Goal: Ask a question

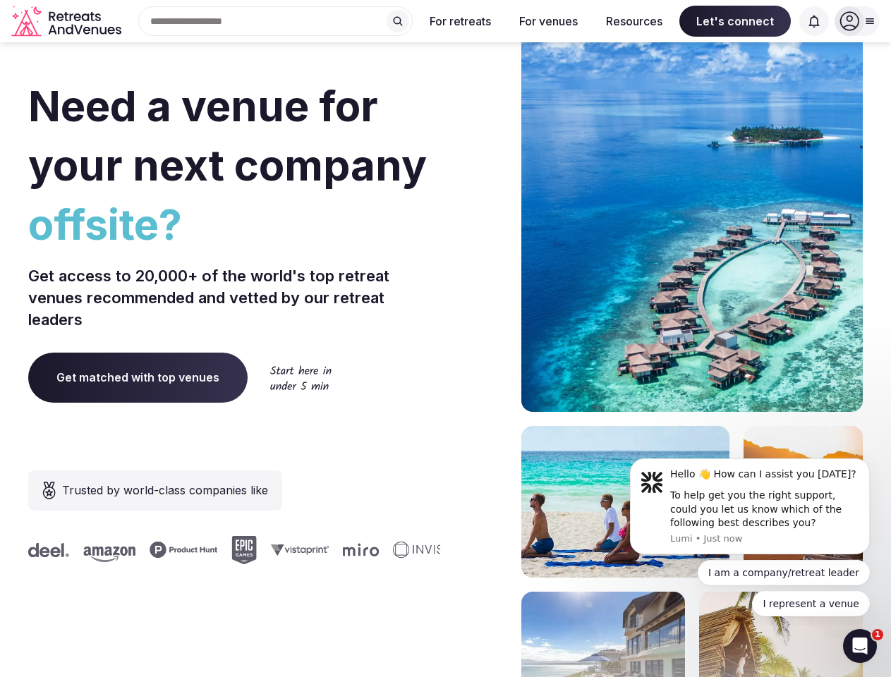
click at [445, 339] on div "Need a venue for your next company offsite? Get access to 20,000+ of the world'…" at bounding box center [445, 422] width 834 height 850
click at [276, 21] on div "Search Popular Destinations [GEOGRAPHIC_DATA], [GEOGRAPHIC_DATA] [GEOGRAPHIC_DA…" at bounding box center [270, 21] width 286 height 30
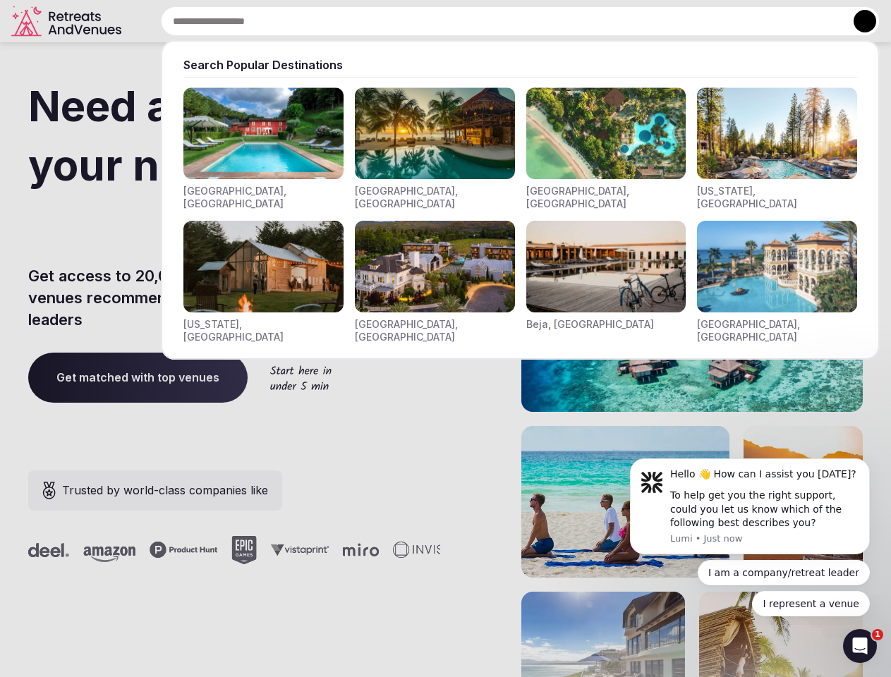
click at [398, 21] on input "text" at bounding box center [520, 21] width 719 height 30
click at [461, 21] on input "text" at bounding box center [520, 21] width 719 height 30
click at [548, 21] on input "text" at bounding box center [520, 21] width 719 height 30
click at [634, 21] on input "text" at bounding box center [520, 21] width 719 height 30
click at [735, 21] on input "text" at bounding box center [520, 21] width 719 height 30
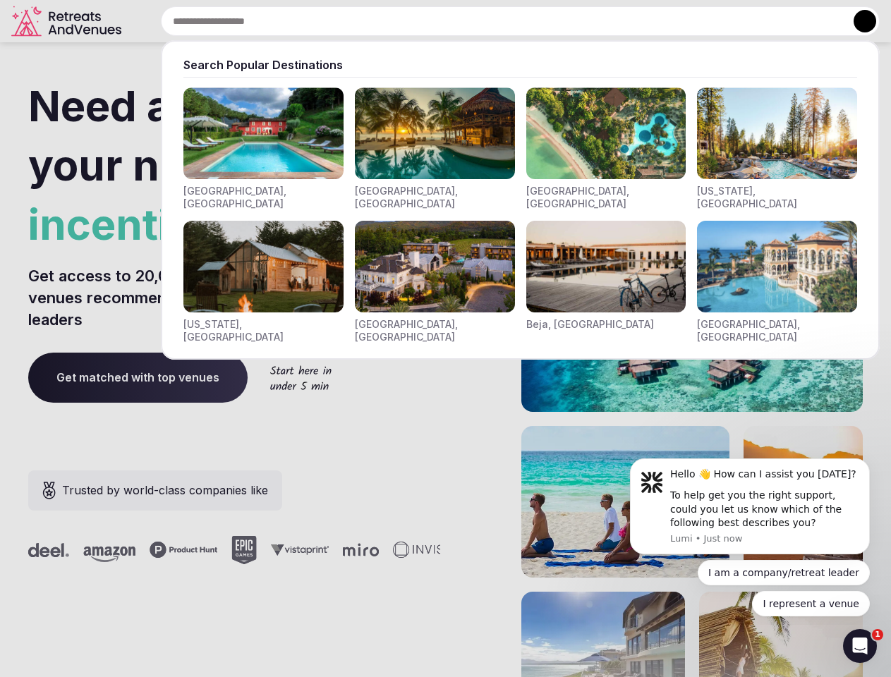
click at [814, 21] on input "text" at bounding box center [520, 21] width 719 height 30
click at [857, 21] on button at bounding box center [864, 21] width 23 height 23
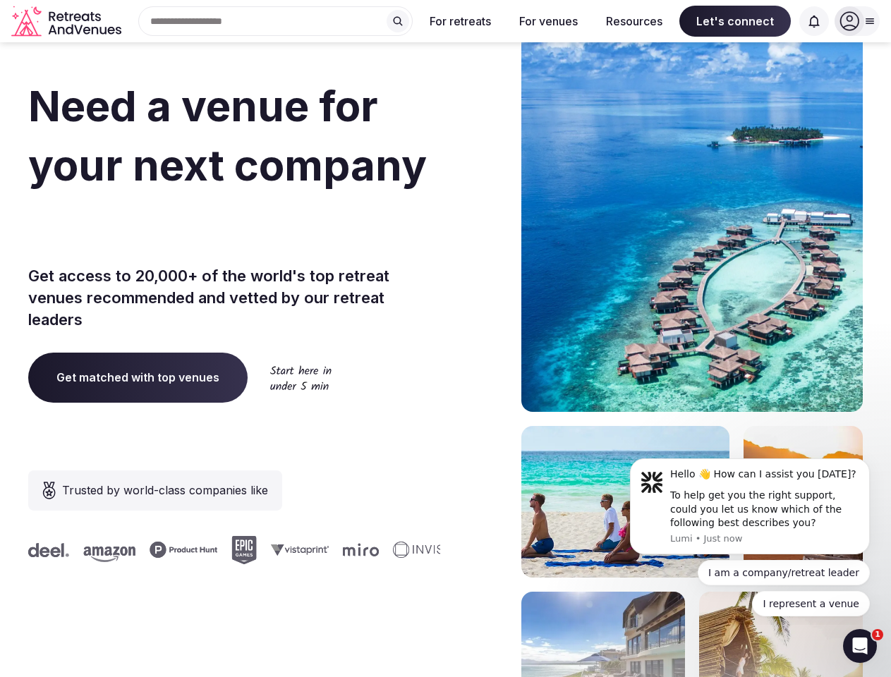
click at [750, 506] on div "To help get you the right support, could you let us know which of the following…" at bounding box center [764, 510] width 189 height 42
